Goal: Task Accomplishment & Management: Manage account settings

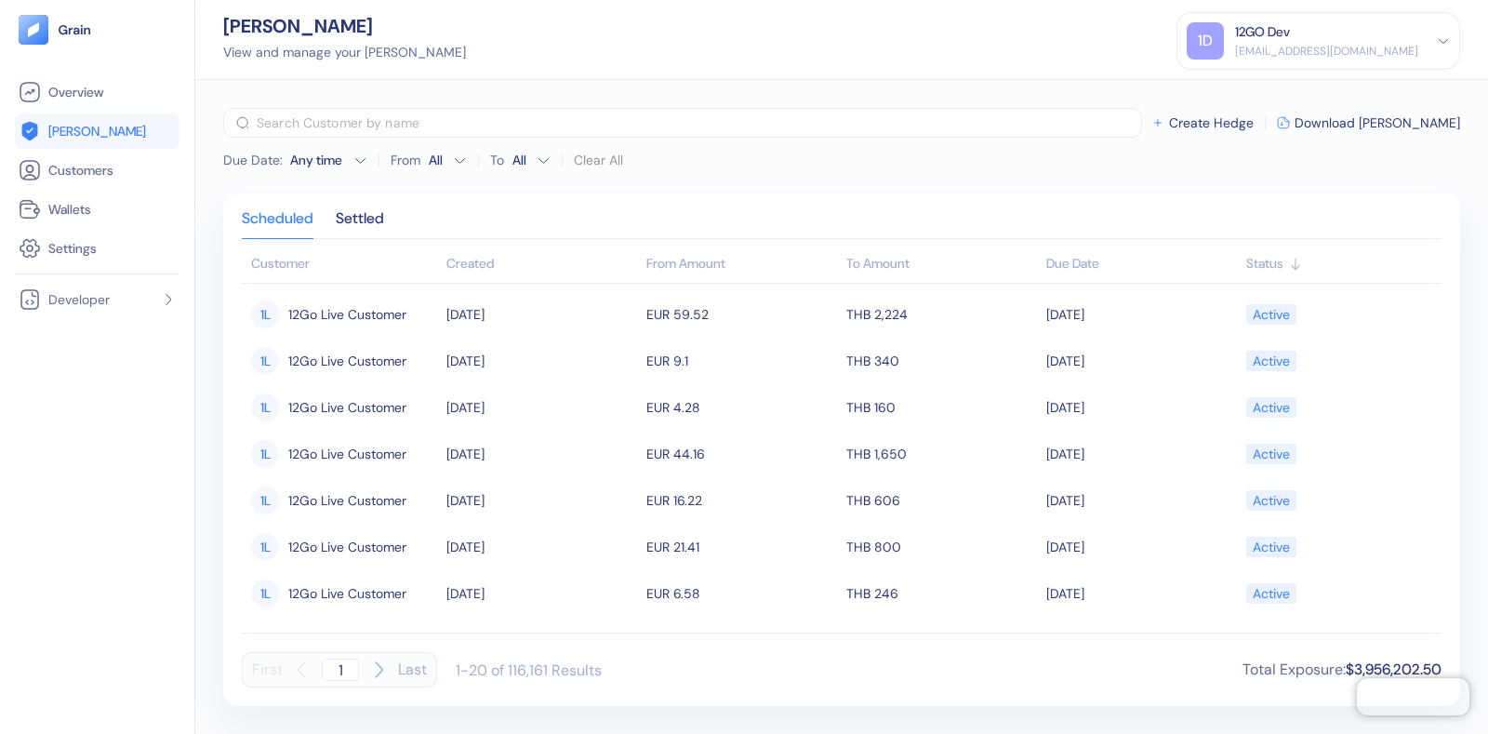
click at [1309, 28] on div "12GO Dev" at bounding box center [1326, 32] width 183 height 20
click at [1241, 90] on div "Sign Out" at bounding box center [1236, 93] width 51 height 20
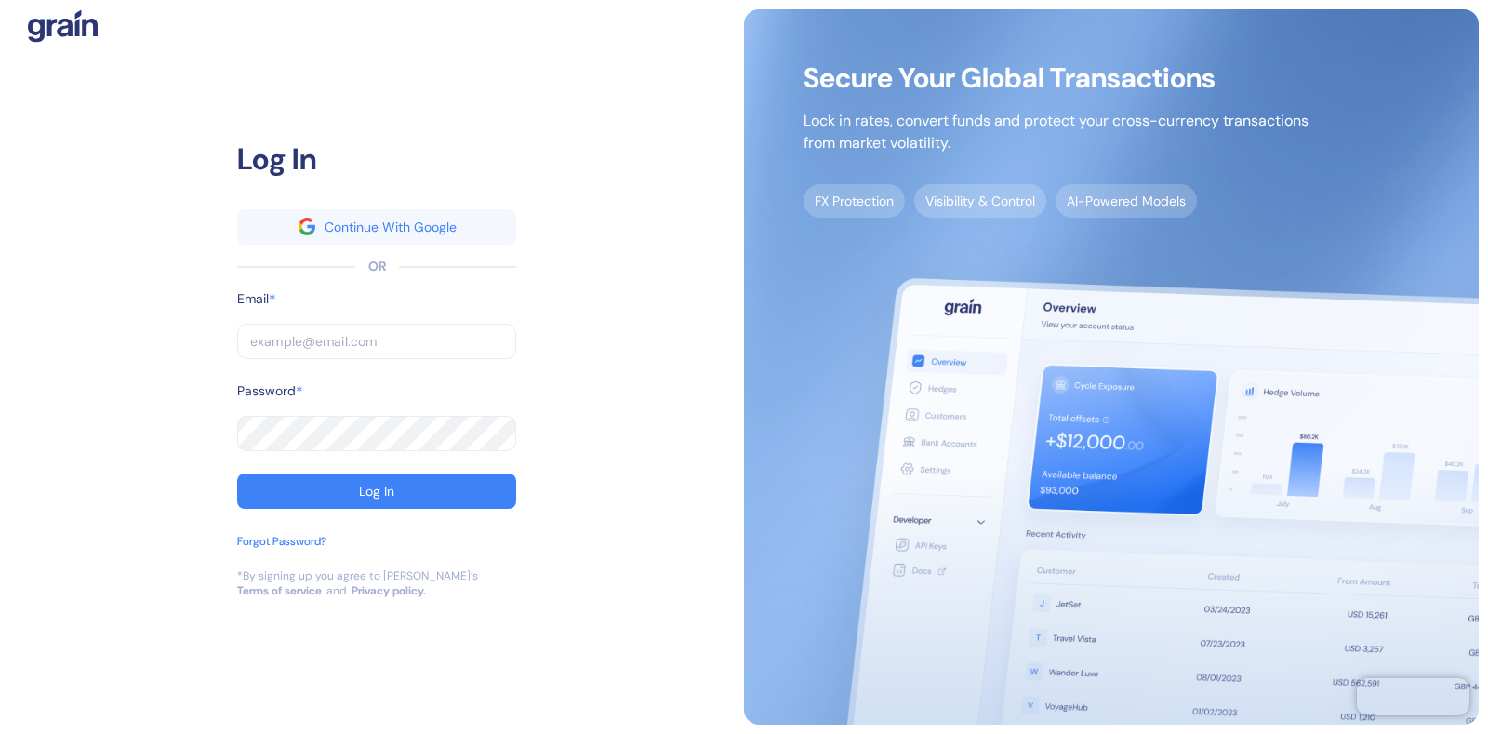
click at [349, 331] on input "text" at bounding box center [376, 341] width 279 height 35
type input "[EMAIL_ADDRESS][DOMAIN_NAME]"
